Goal: Task Accomplishment & Management: Use online tool/utility

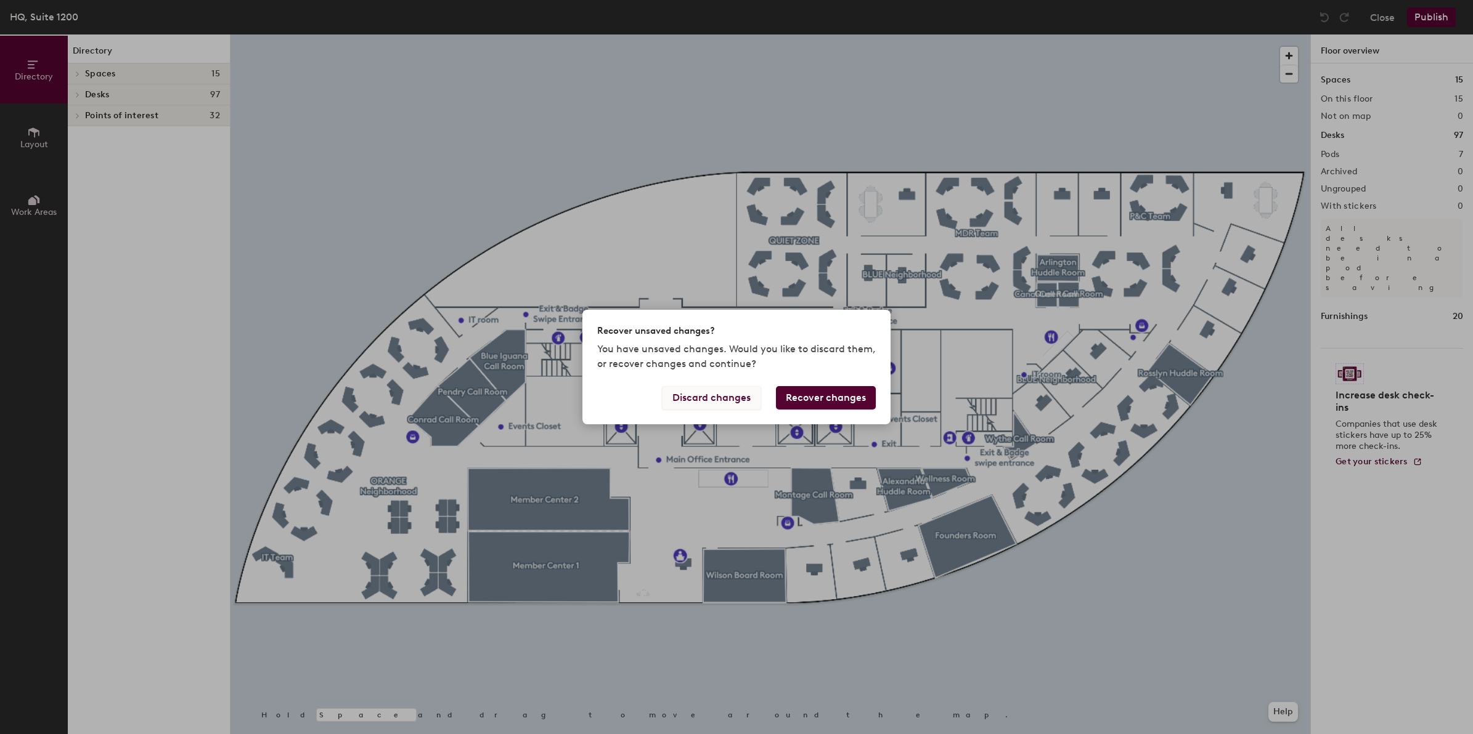
click at [741, 396] on button "Discard changes" at bounding box center [711, 397] width 99 height 23
click at [805, 394] on button "Recover changes" at bounding box center [826, 397] width 100 height 23
